Goal: Communication & Community: Answer question/provide support

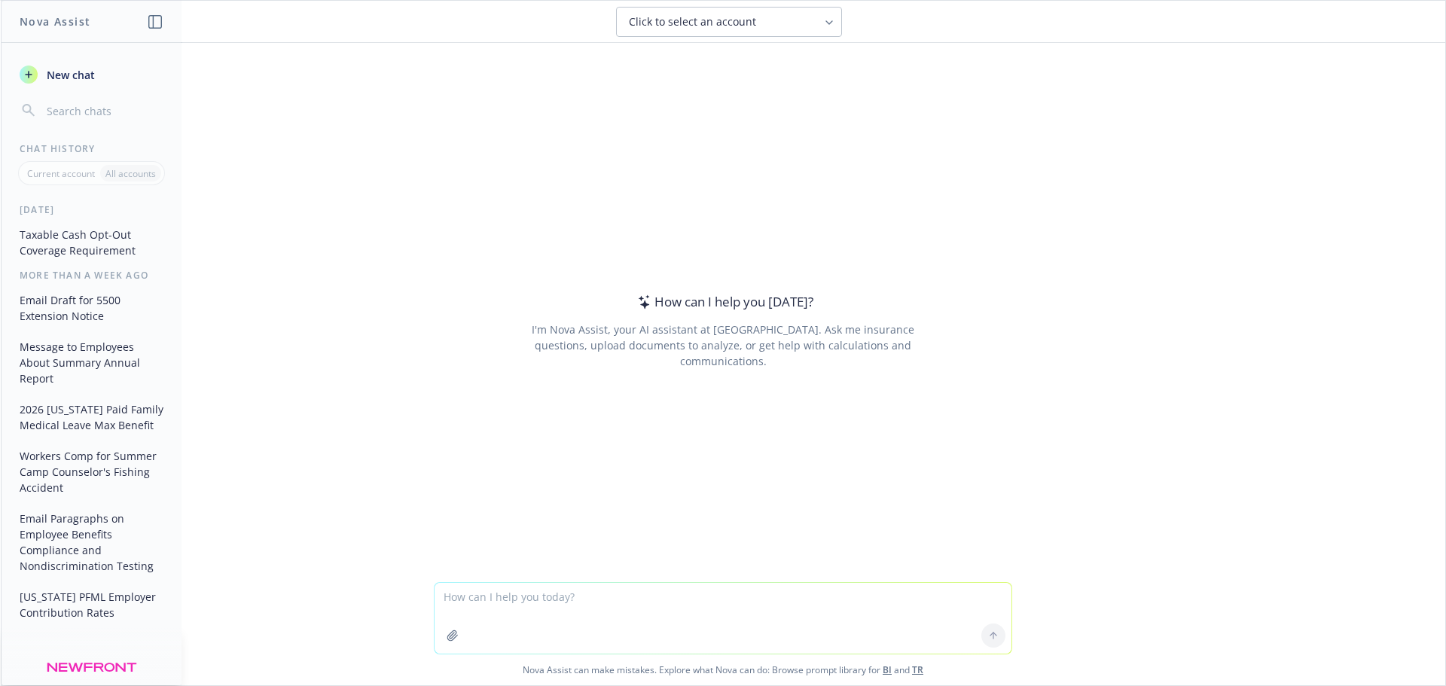
click at [435, 599] on textarea at bounding box center [723, 618] width 577 height 71
type textarea "I need a shot note to a coworker who just returned from a parent's celebration …"
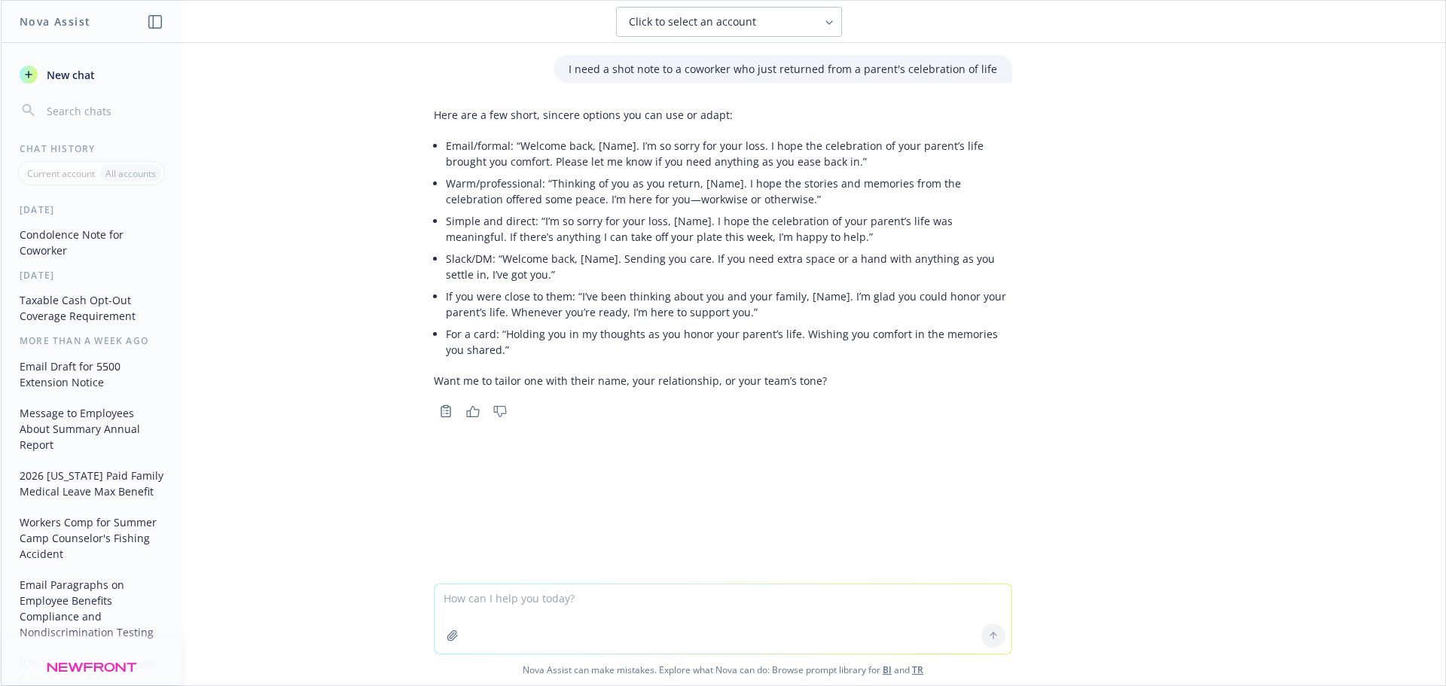
click at [834, 20] on icon at bounding box center [829, 23] width 12 height 12
